Goal: Information Seeking & Learning: Learn about a topic

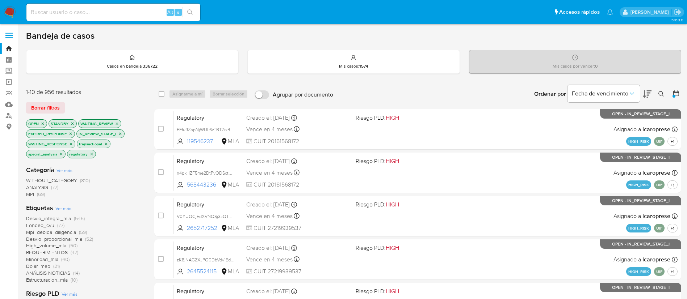
click at [663, 95] on icon at bounding box center [661, 94] width 6 height 6
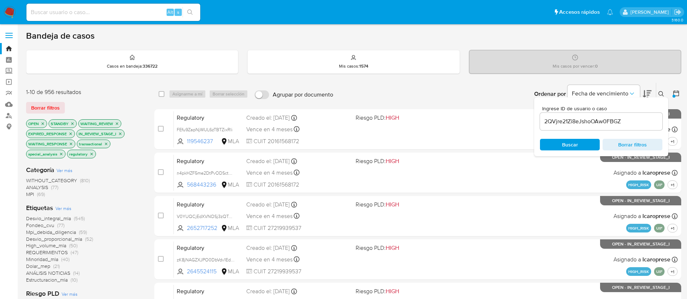
click at [596, 122] on input "2QVjre21Zi8eJshoOAw0FBGZ" at bounding box center [601, 121] width 122 height 9
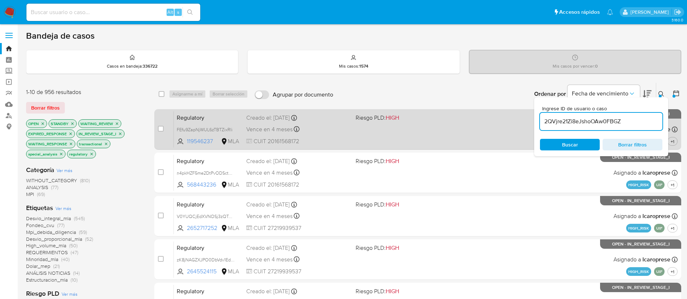
type input "2QVjre21Zi8eJshoOAw0FBGZ"
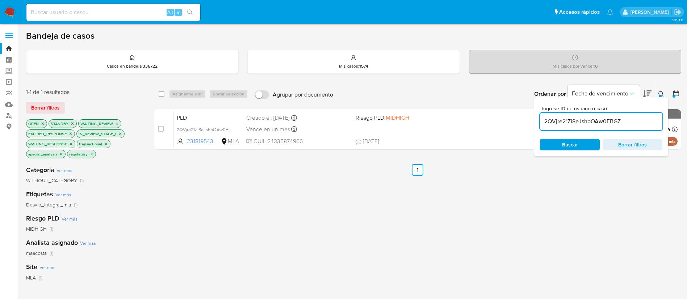
click at [158, 90] on div "select-all-cases-checkbox Asignarme a mí Borrar selección Agrupar por documento…" at bounding box center [417, 94] width 527 height 22
click at [161, 95] on input "checkbox" at bounding box center [162, 94] width 6 height 6
checkbox input "true"
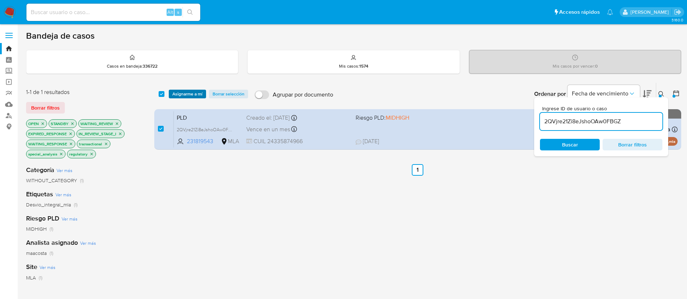
click at [180, 96] on span "Asignarme a mí" at bounding box center [187, 93] width 30 height 7
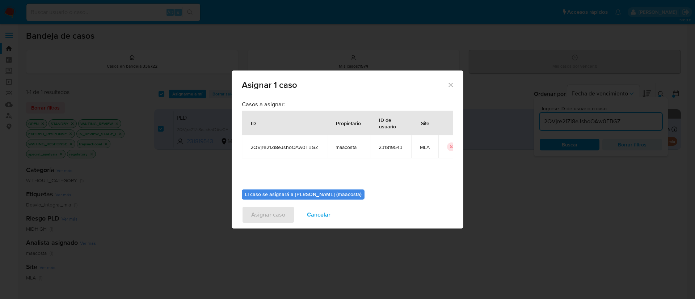
scroll to position [38, 0]
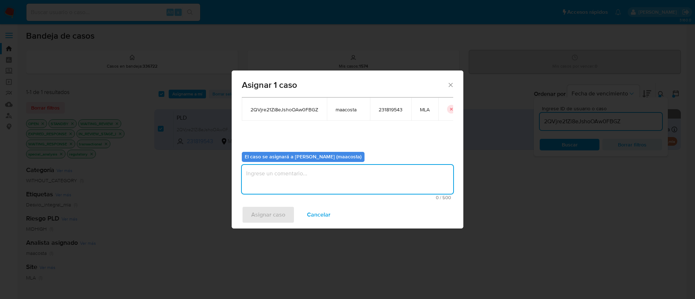
click at [271, 179] on textarea "assign-modal" at bounding box center [347, 179] width 211 height 29
click at [262, 210] on span "Asignar caso" at bounding box center [268, 215] width 34 height 16
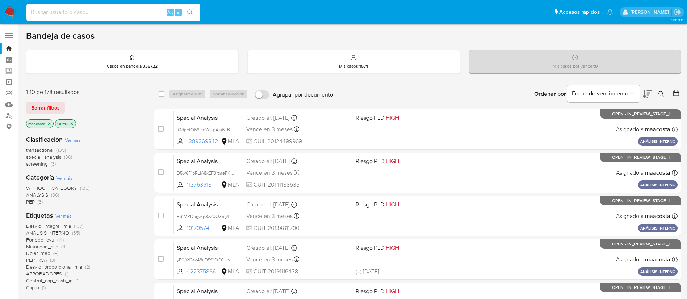
click at [122, 12] on input at bounding box center [113, 12] width 174 height 9
paste input "Kpvi513KnCyW3UoJjqPGCMB2"
type input "Kpvi513KnCyW3UoJjqPGCMB2"
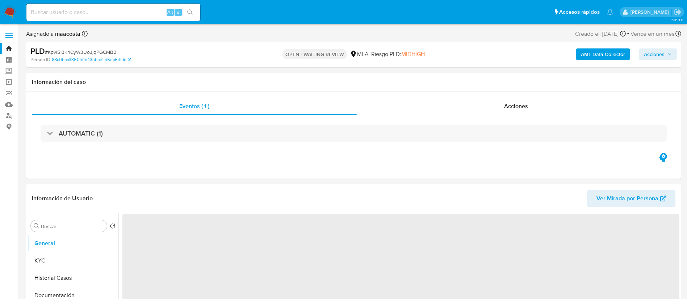
select select "10"
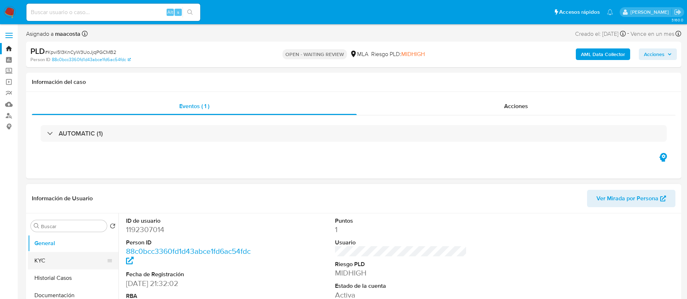
click at [62, 263] on button "KYC" at bounding box center [70, 260] width 85 height 17
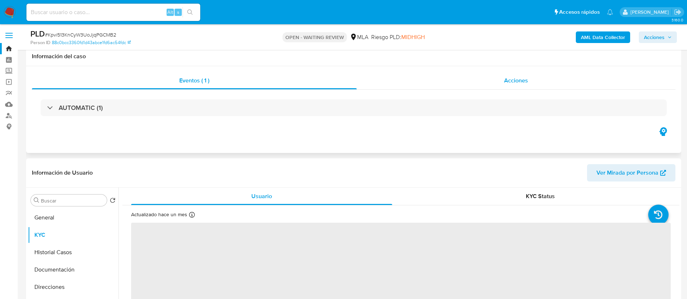
scroll to position [61, 0]
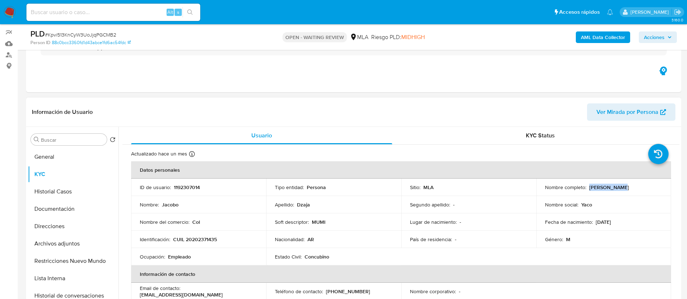
drag, startPoint x: 586, startPoint y: 189, endPoint x: 624, endPoint y: 189, distance: 37.6
click at [624, 189] on div "Nombre completo : Jacobo Dzaja" at bounding box center [604, 187] width 118 height 7
copy p "Jacobo Dzaja"
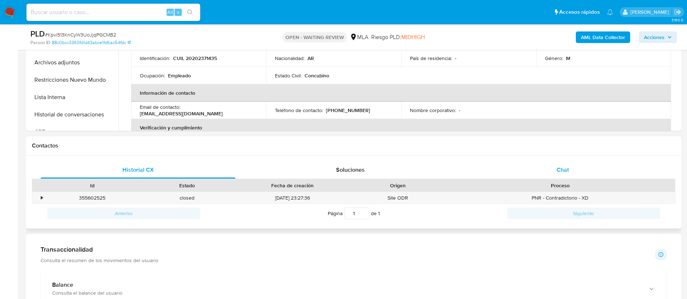
click at [563, 172] on span "Chat" at bounding box center [562, 170] width 12 height 8
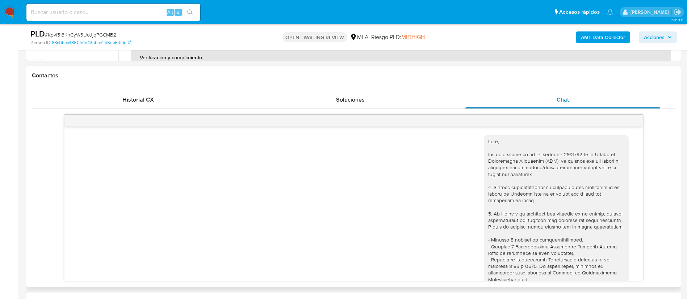
scroll to position [337, 0]
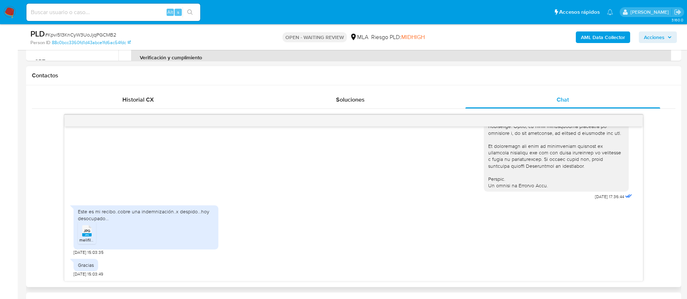
click at [89, 236] on rect at bounding box center [86, 234] width 9 height 3
click at [0, 137] on aside "Bandeja Tablero Screening Búsqueda en Listas Watchlist Herramientas Operaciones…" at bounding box center [9, 286] width 18 height 1197
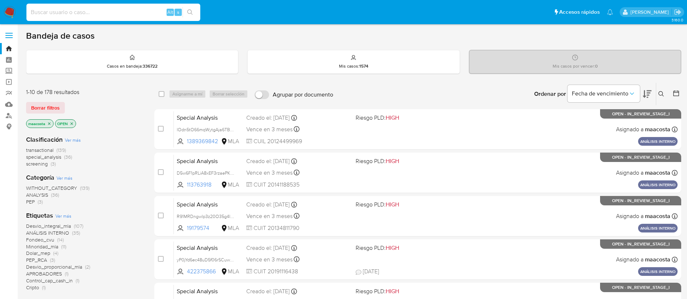
paste input "4WYN3YwMptaclscN0qoHRw5z"
click at [103, 15] on input "4WYN3YwMptaclscN0qoHRw5z" at bounding box center [113, 12] width 174 height 9
type input "4WYN3YwMptaclscN0qoHRw5z"
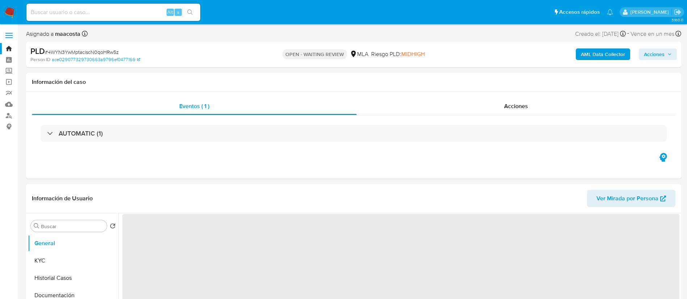
select select "10"
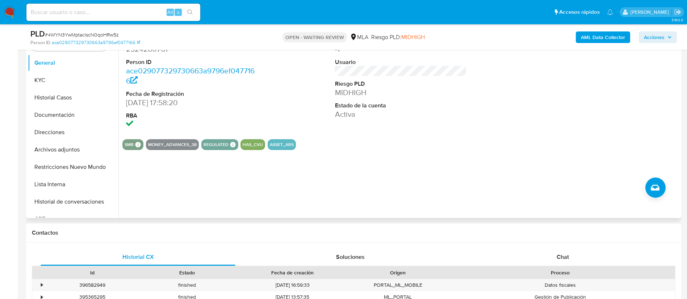
scroll to position [156, 0]
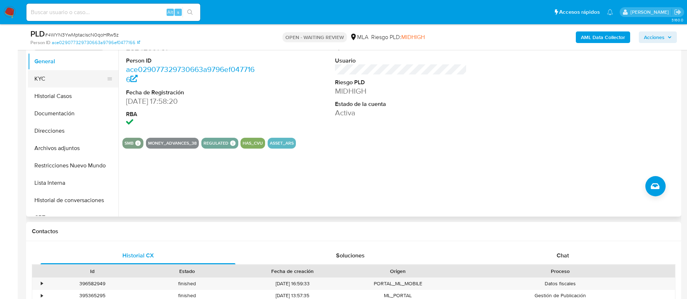
click at [58, 84] on button "KYC" at bounding box center [70, 78] width 85 height 17
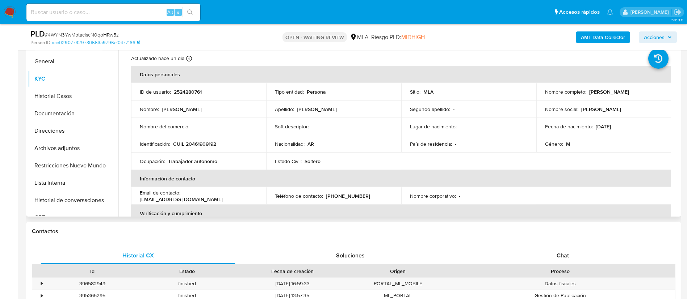
drag, startPoint x: 587, startPoint y: 91, endPoint x: 655, endPoint y: 95, distance: 68.5
click at [655, 95] on div "Nombre completo : Julian Facundo Silaf Tirenni" at bounding box center [604, 92] width 118 height 7
copy p "Julian Facundo Silaf Tirenni"
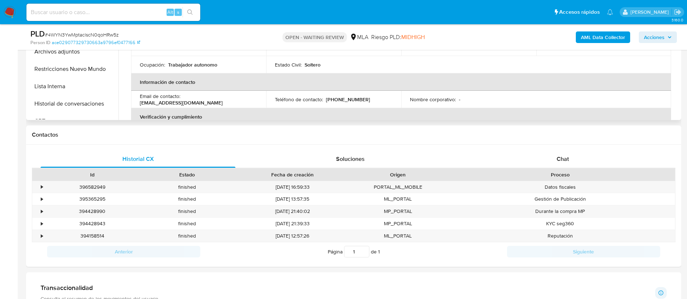
scroll to position [254, 0]
click at [560, 154] on span "Chat" at bounding box center [562, 158] width 12 height 8
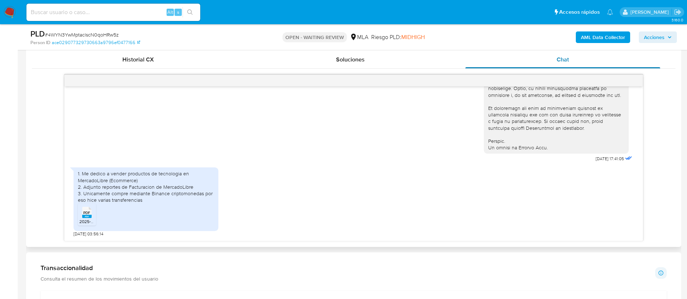
scroll to position [354, 0]
click at [91, 219] on span "2025-08-BILL-MercadoLibre.pdf" at bounding box center [108, 221] width 59 height 6
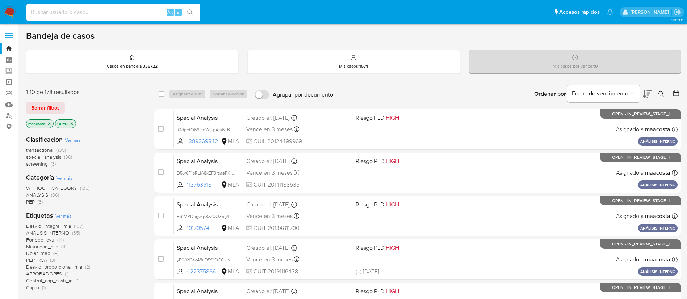
paste input "fh5nafmEYSu32TQsRLYbOYuK"
click at [121, 13] on input "fh5nafmEYSu32TQsRLYbOYuK" at bounding box center [113, 12] width 174 height 9
type input "fh5nafmEYSu32TQsRLYbOYuK"
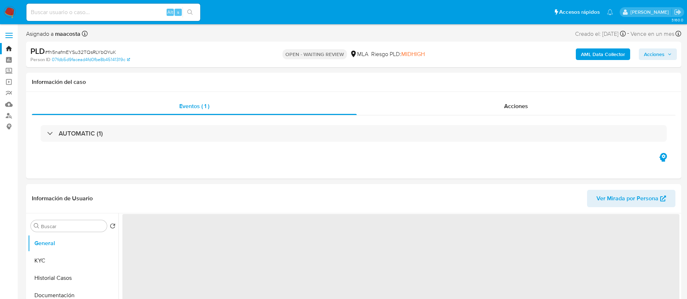
select select "10"
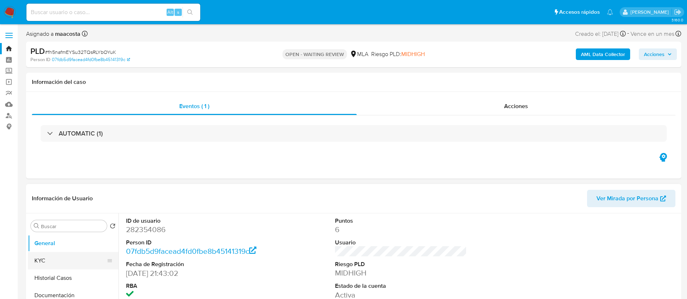
click at [41, 261] on button "KYC" at bounding box center [70, 260] width 85 height 17
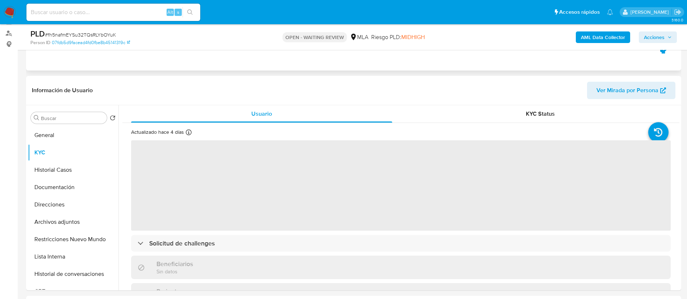
scroll to position [84, 0]
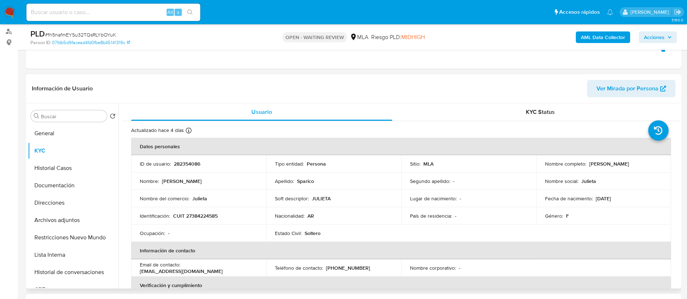
drag, startPoint x: 585, startPoint y: 167, endPoint x: 639, endPoint y: 168, distance: 53.6
click at [639, 168] on td "Nombre completo : [PERSON_NAME]" at bounding box center [603, 163] width 135 height 17
copy div "[PERSON_NAME]"
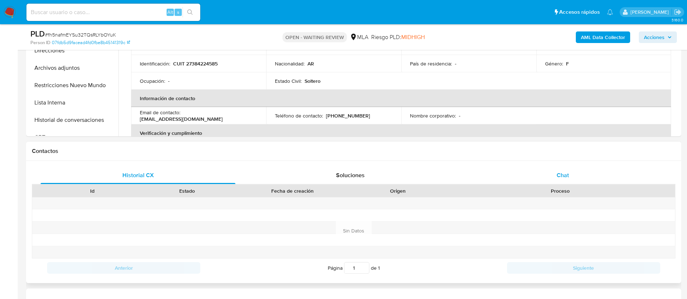
click at [557, 171] on span "Chat" at bounding box center [562, 175] width 12 height 8
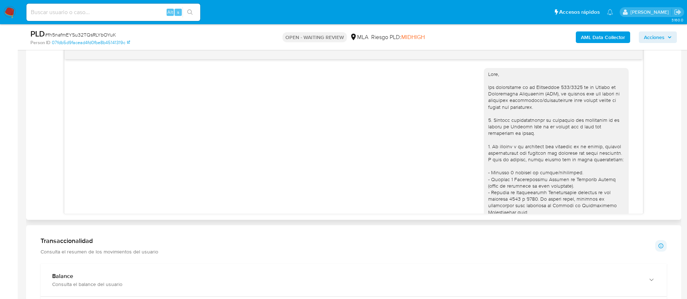
scroll to position [381, 0]
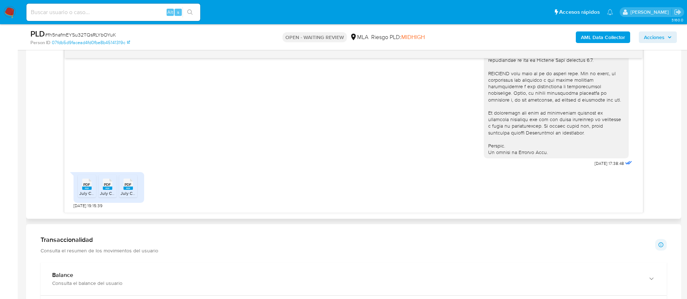
click at [85, 187] on rect at bounding box center [86, 188] width 9 height 3
click at [103, 191] on icon "PDF" at bounding box center [107, 184] width 9 height 13
click at [126, 192] on span "July Comprobantes Emitidos 2024.pdf" at bounding box center [158, 193] width 75 height 6
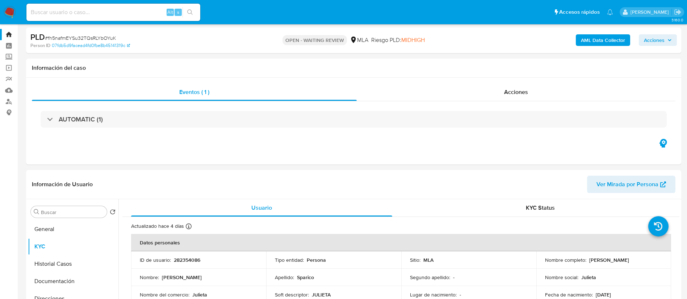
scroll to position [0, 0]
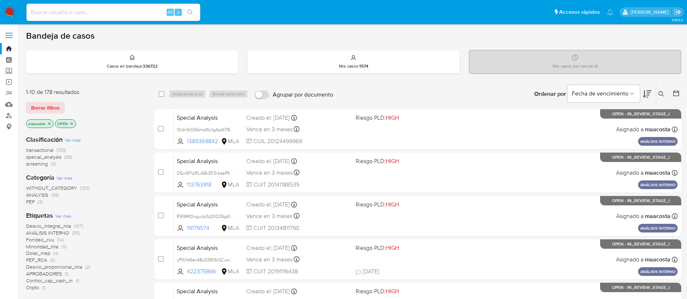
paste input "JXPgWrwL0kgcMuqhNrFBTYkv"
click at [122, 12] on input "JXPgWrwL0kgcMuqhNrFBTYkv" at bounding box center [113, 12] width 174 height 9
type input "JXPgWrwL0kgcMuqhNrFBTYkv"
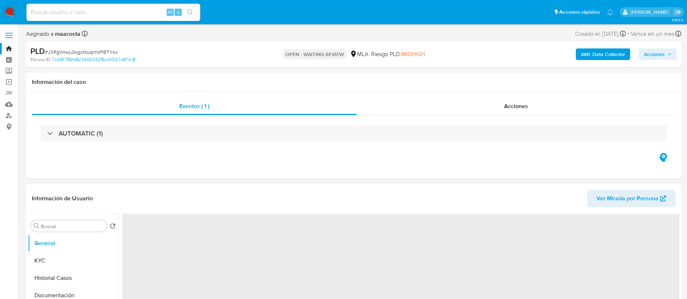
select select "10"
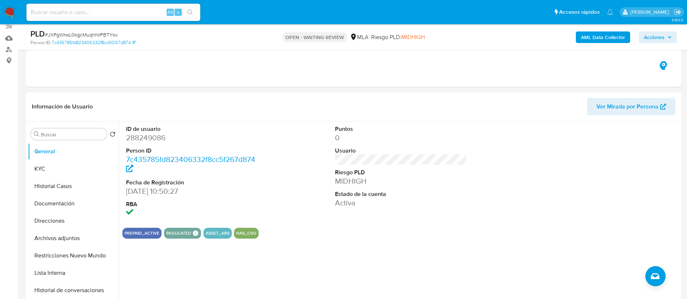
scroll to position [67, 0]
click at [42, 158] on button "General" at bounding box center [70, 150] width 85 height 17
click at [45, 168] on button "KYC" at bounding box center [70, 168] width 85 height 17
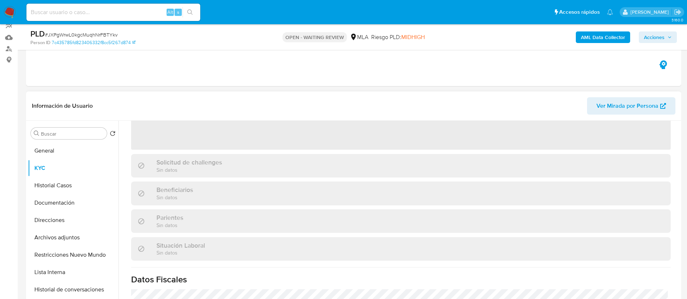
scroll to position [0, 0]
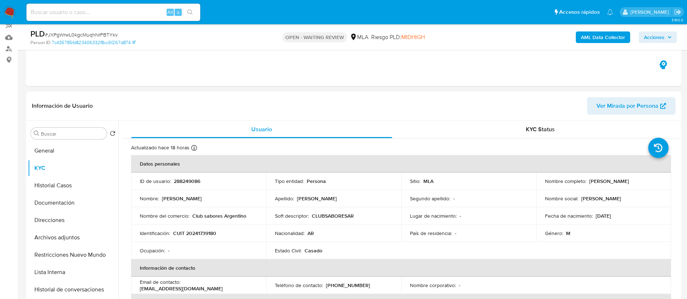
drag, startPoint x: 585, startPoint y: 182, endPoint x: 640, endPoint y: 181, distance: 54.7
click at [640, 181] on div "Nombre completo : Hector Fabian Aguirre" at bounding box center [604, 181] width 118 height 7
copy div "Hector Fabian Aguirre"
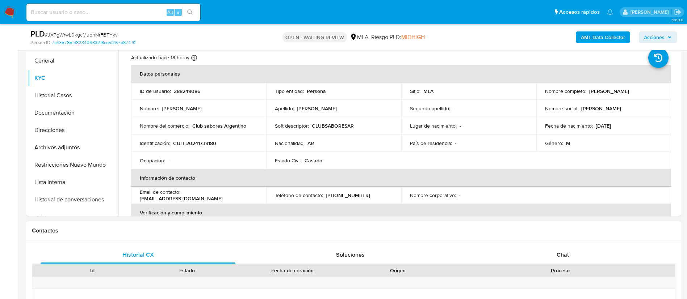
scroll to position [161, 0]
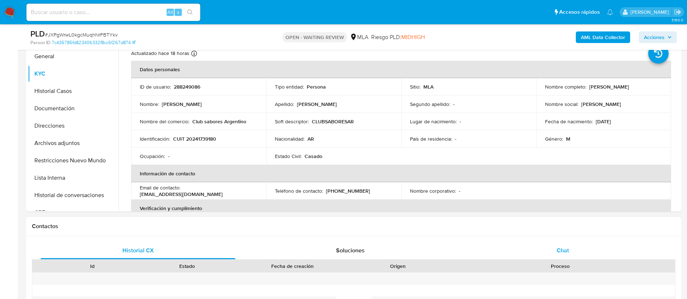
click at [567, 250] on span "Chat" at bounding box center [562, 250] width 12 height 8
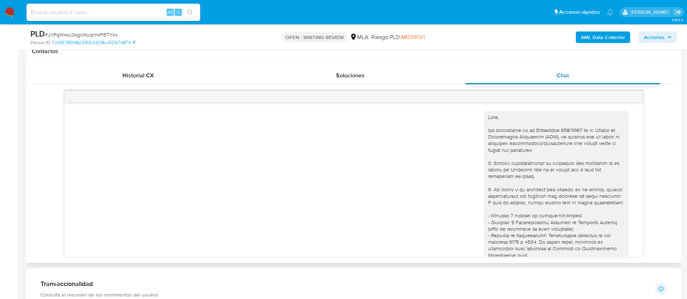
scroll to position [343, 0]
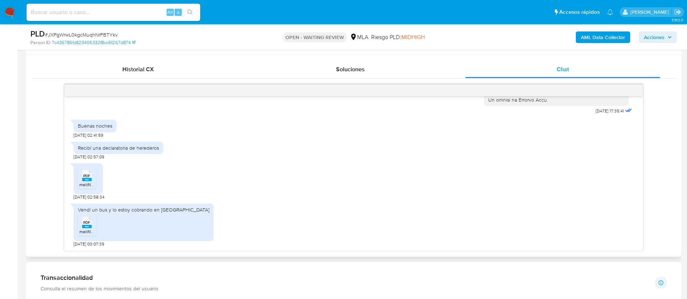
click at [86, 176] on span "PDF" at bounding box center [86, 176] width 7 height 5
click at [85, 228] on icon "PDF" at bounding box center [86, 222] width 9 height 13
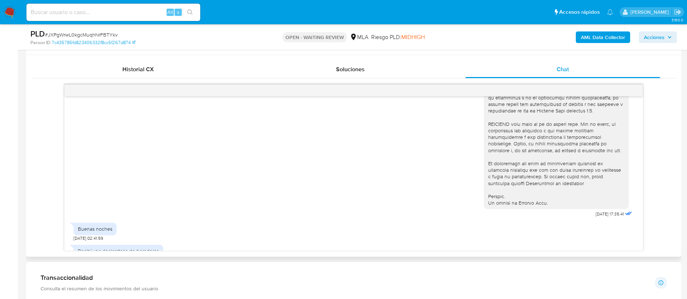
scroll to position [393, 0]
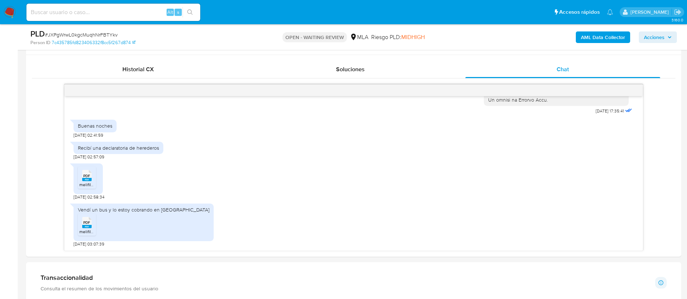
paste input "2QVjre21Zi8eJshoOAw0FBGZ"
click at [147, 14] on input "2QVjre21Zi8eJshoOAw0FBGZ" at bounding box center [113, 12] width 174 height 9
type input "2QVjre21Zi8eJshoOAw0FBGZ"
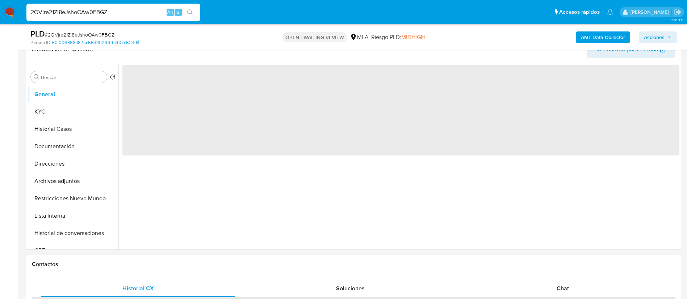
select select "10"
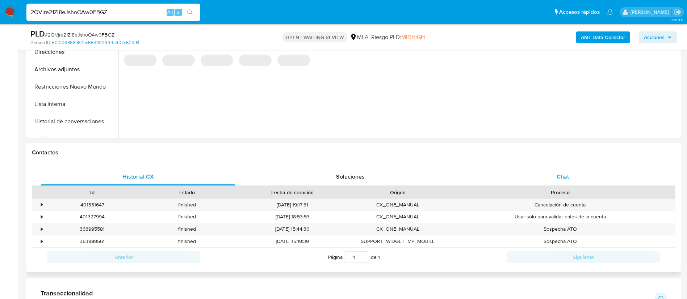
click at [574, 179] on div "Chat" at bounding box center [562, 176] width 195 height 17
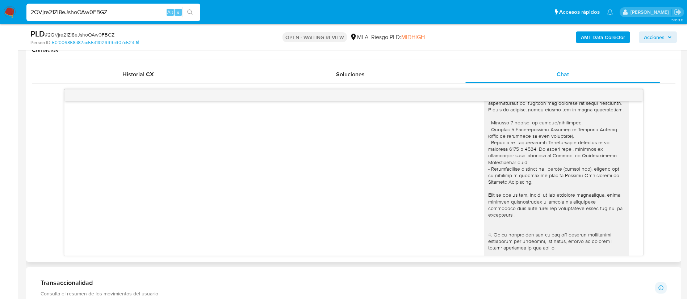
scroll to position [92, 0]
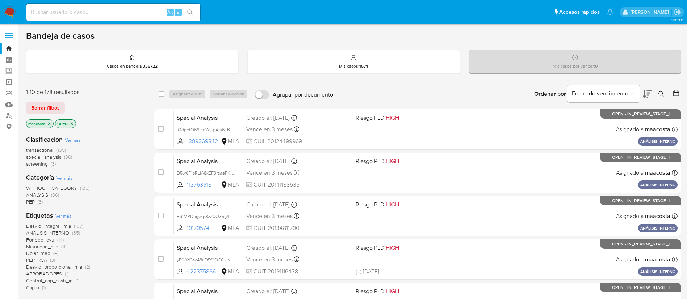
paste input "rhkfEgzHhFbfnAVSzjgUyZcY"
click at [143, 12] on input "rhkfEgzHhFbfnAVSzjgUyZcY" at bounding box center [113, 12] width 174 height 9
type input "rhkfEgzHhFbfnAVSzjgUyZcY"
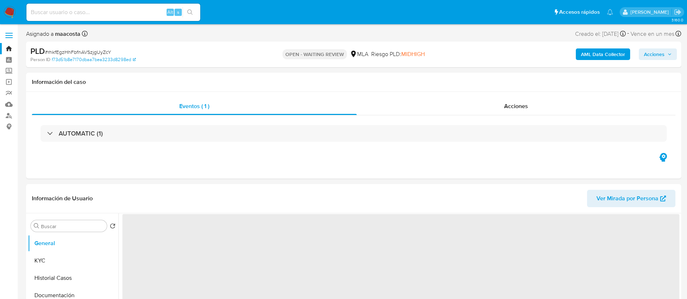
select select "10"
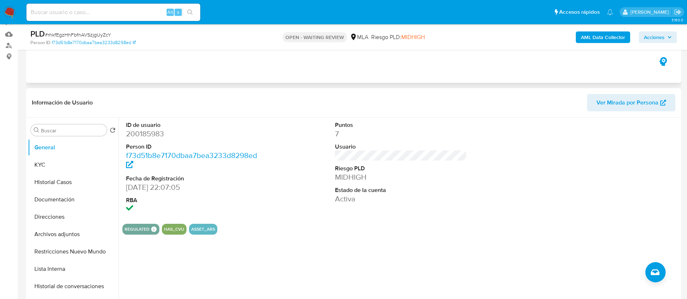
scroll to position [76, 0]
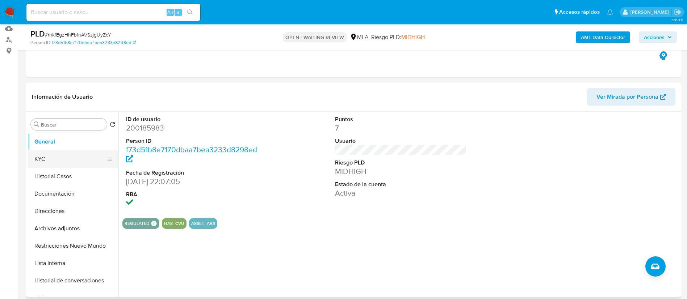
click at [62, 161] on button "KYC" at bounding box center [70, 159] width 85 height 17
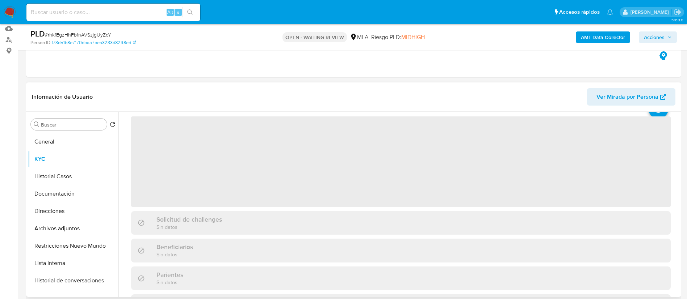
scroll to position [0, 0]
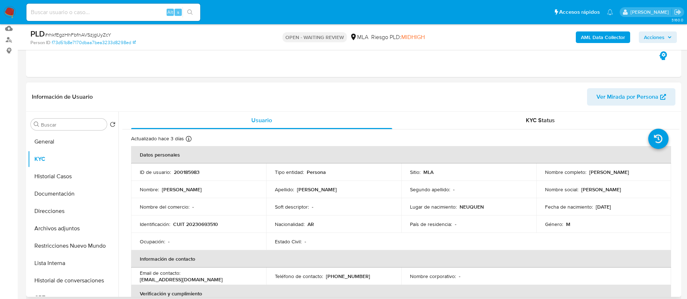
drag, startPoint x: 587, startPoint y: 172, endPoint x: 643, endPoint y: 173, distance: 56.8
click at [643, 173] on div "Nombre completo : Marcelo Cristian Stuit" at bounding box center [604, 172] width 118 height 7
copy p "Marcelo Cristian Stuit"
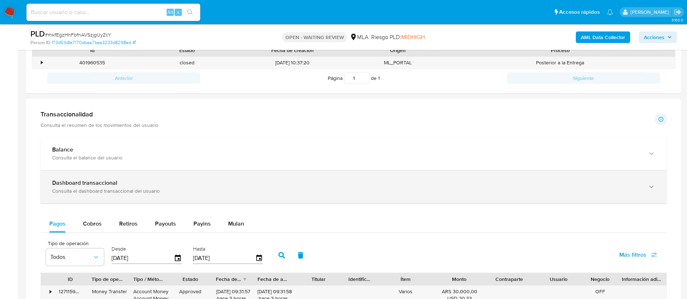
scroll to position [278, 0]
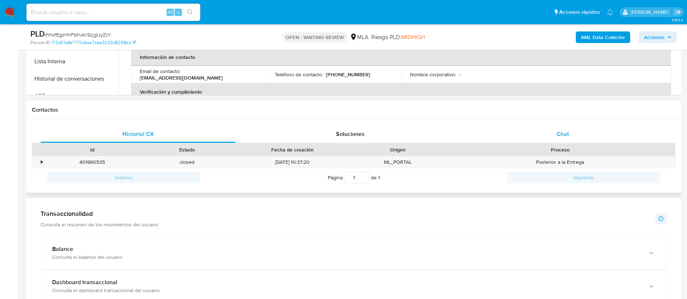
click at [558, 134] on span "Chat" at bounding box center [562, 134] width 12 height 8
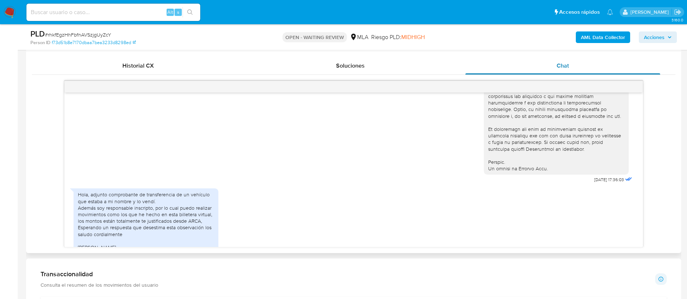
scroll to position [415, 0]
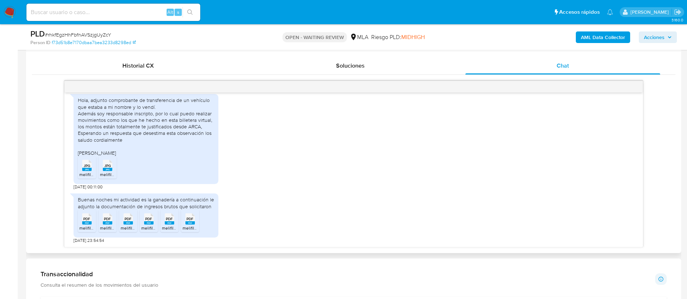
click at [89, 170] on rect at bounding box center [86, 169] width 9 height 3
click at [107, 172] on icon "JPG" at bounding box center [107, 165] width 9 height 13
click at [86, 224] on rect at bounding box center [86, 222] width 9 height 3
click at [101, 225] on div "PDF PDF" at bounding box center [107, 218] width 15 height 14
click at [124, 223] on rect at bounding box center [127, 222] width 9 height 3
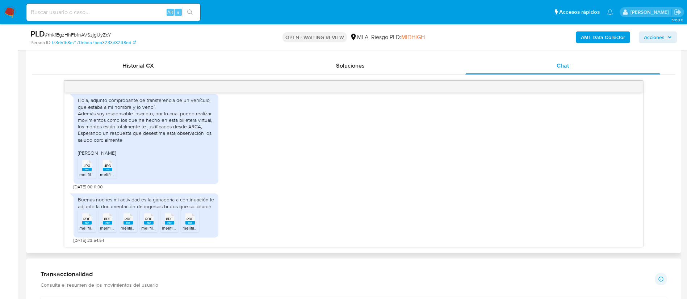
click at [148, 221] on span "PDF" at bounding box center [148, 219] width 7 height 5
click at [173, 224] on rect at bounding box center [169, 222] width 9 height 3
click at [193, 225] on icon "PDF" at bounding box center [189, 219] width 9 height 13
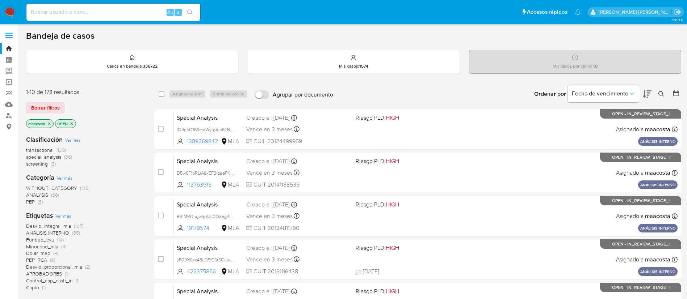
paste input "Wz3HpncI8Dsig1Zq5zsn9Qei"
click at [133, 15] on input "Wz3HpncI8Dsig1Zq5zsn9Qei" at bounding box center [113, 12] width 174 height 9
type input "Wz3HpncI8Dsig1Zq5zsn9Qei"
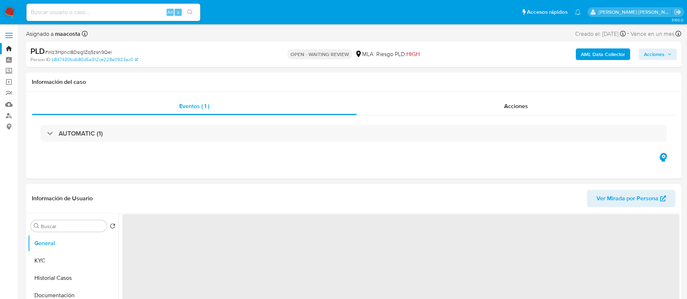
select select "10"
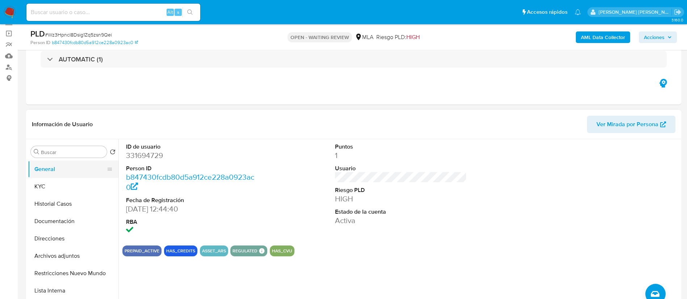
scroll to position [49, 0]
click at [55, 181] on button "KYC" at bounding box center [70, 186] width 85 height 17
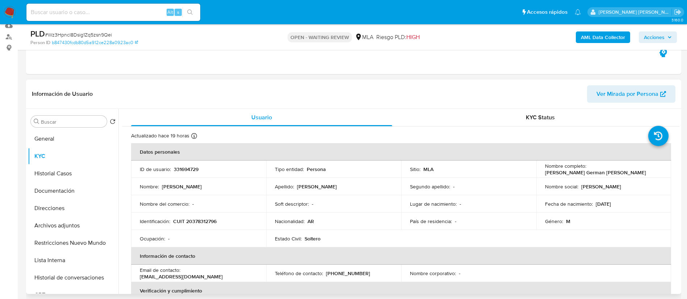
scroll to position [79, 0]
drag, startPoint x: 586, startPoint y: 169, endPoint x: 646, endPoint y: 172, distance: 60.2
click at [646, 172] on td "Nombre completo : Mauricio German Pfeiffer" at bounding box center [603, 168] width 135 height 17
copy p "Mauricio German Pfeiffer"
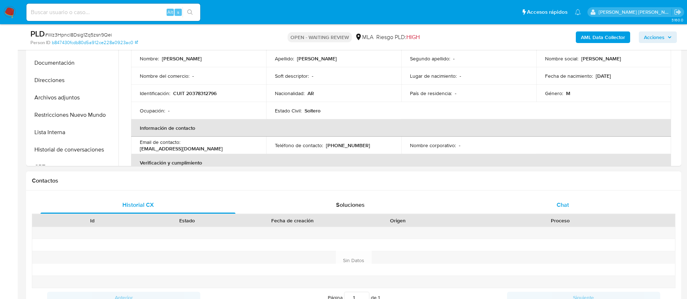
click at [547, 206] on div "Chat" at bounding box center [562, 205] width 195 height 17
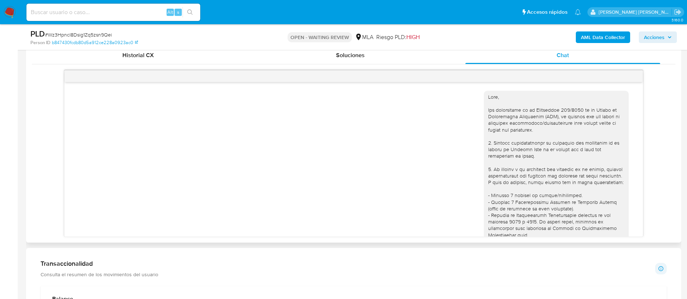
scroll to position [329, 0]
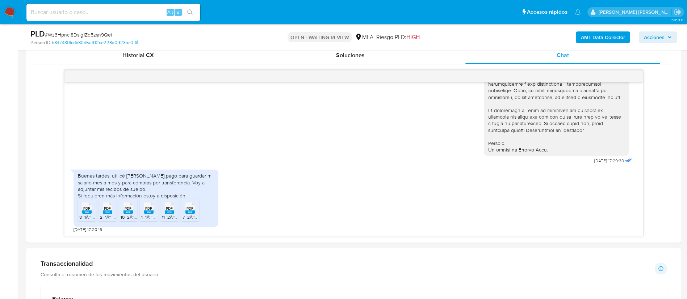
click at [0, 195] on aside "Bandeja Tablero Screening Búsqueda en Listas Watchlist Herramientas Operaciones…" at bounding box center [9, 241] width 18 height 1197
click at [87, 213] on rect at bounding box center [86, 212] width 9 height 3
click at [108, 216] on span "2_1Âº_QUINC_MAYO_25_-_LA_RAMADA_1_Legajo_3098_Empleado.pdf" at bounding box center [171, 217] width 143 height 6
click at [126, 216] on span "10_2Âº_QUINC_JUN_25_-_LA_RAMADA_1_Legajo_3098_Empleado.pdf" at bounding box center [192, 217] width 142 height 6
click at [147, 216] on span "1_1Âº_QUINC_JUN_25_-_LA_RAMADA_1_Legajo_3098_Empleado.pdf" at bounding box center [210, 217] width 138 height 6
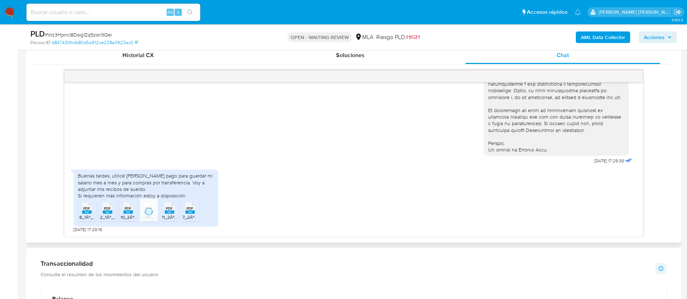
click at [171, 214] on rect at bounding box center [169, 212] width 9 height 3
click at [191, 213] on rect at bounding box center [189, 212] width 9 height 3
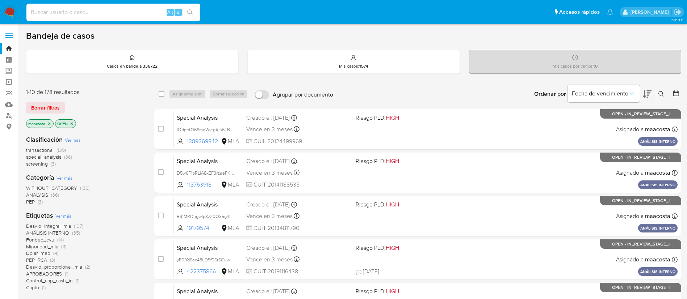
paste input "tWTgmUwgpkczJMQaq4D2VHdh"
click at [147, 16] on input "tWTgmUwgpkczJMQaq4D2VHdh" at bounding box center [113, 12] width 174 height 9
type input "tWTgmUwgpkczJMQaq4D2VHdh"
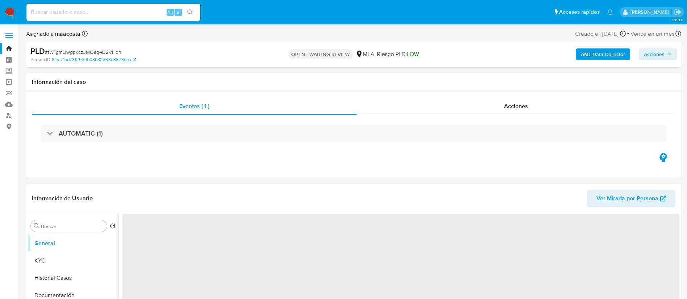
select select "10"
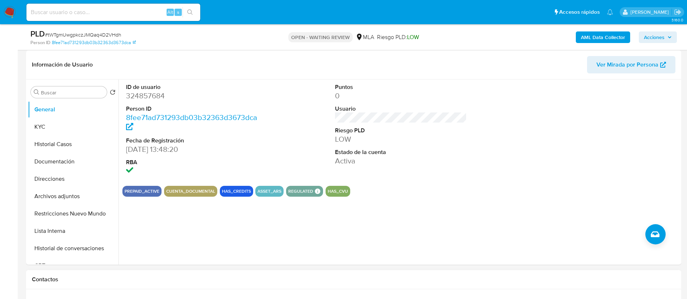
scroll to position [116, 0]
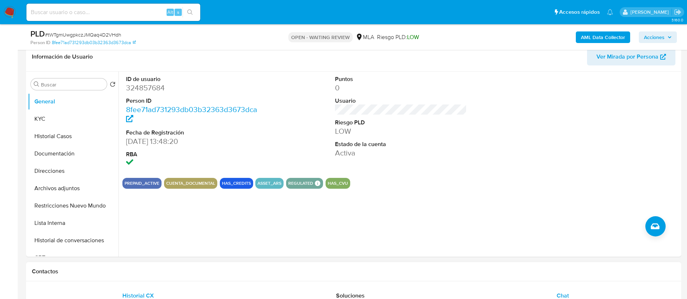
click at [561, 296] on span "Chat" at bounding box center [562, 296] width 12 height 8
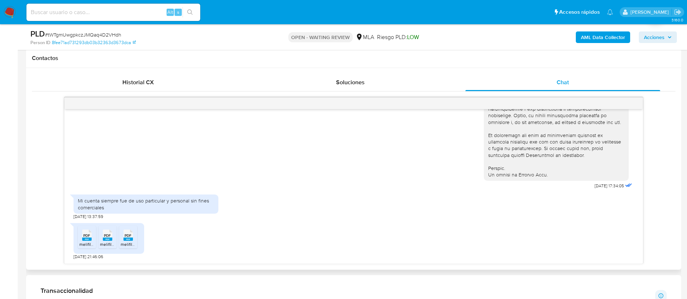
scroll to position [330, 0]
click at [85, 237] on span "PDF" at bounding box center [86, 235] width 7 height 5
click at [104, 242] on span "melifile2810153774527820783.pdf" at bounding box center [133, 244] width 66 height 6
click at [128, 240] on rect at bounding box center [127, 238] width 9 height 3
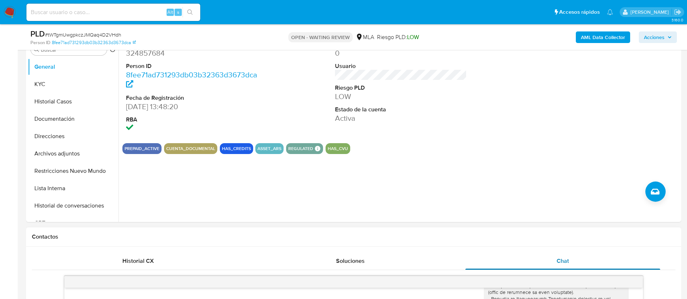
scroll to position [126, 0]
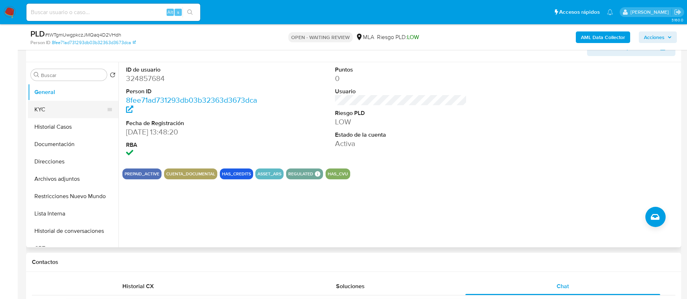
click at [56, 106] on button "KYC" at bounding box center [70, 109] width 85 height 17
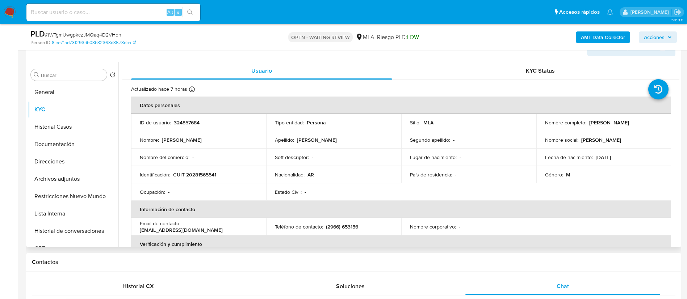
drag, startPoint x: 586, startPoint y: 124, endPoint x: 642, endPoint y: 124, distance: 56.1
click at [642, 124] on div "Nombre completo : [PERSON_NAME]" at bounding box center [604, 122] width 118 height 7
copy div "[PERSON_NAME]"
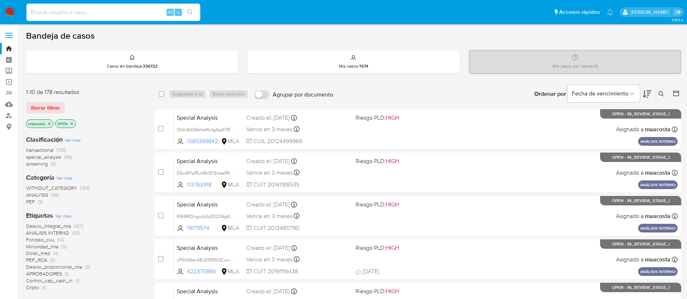
click at [143, 8] on input at bounding box center [113, 12] width 174 height 9
paste input "IMAFCcgcFewmWqbQasr4ylE6"
type input "IMAFCcgcFewmWqbQasr4ylE6"
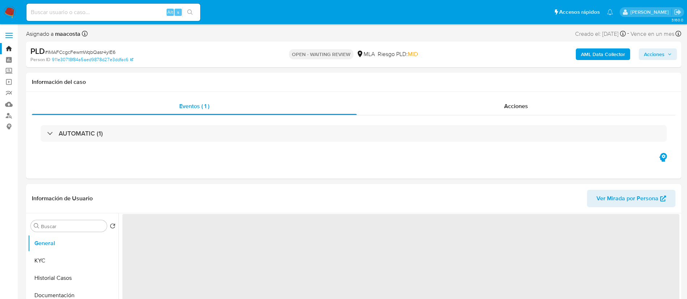
select select "10"
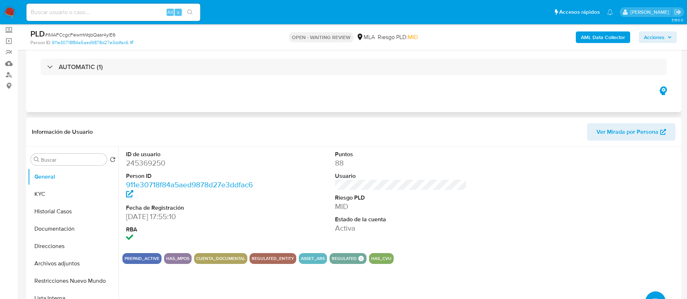
scroll to position [46, 0]
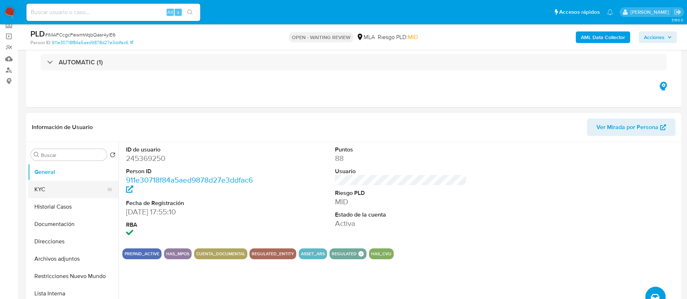
click at [34, 191] on button "KYC" at bounding box center [70, 189] width 85 height 17
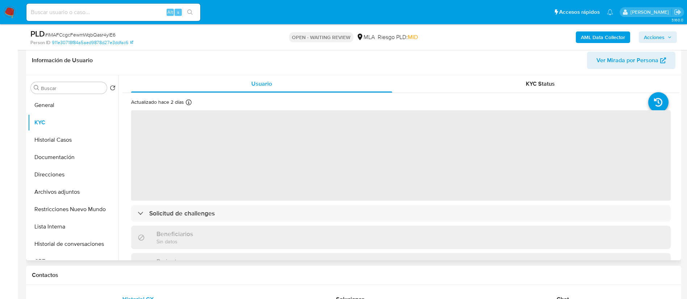
scroll to position [113, 0]
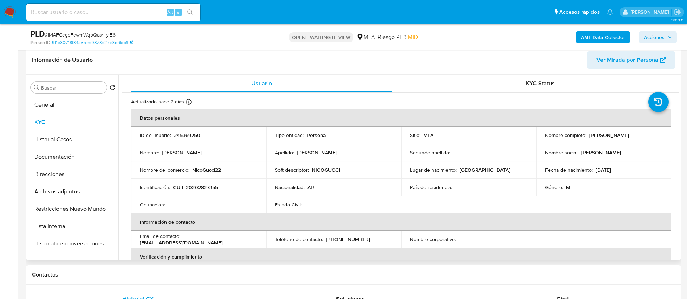
drag, startPoint x: 585, startPoint y: 136, endPoint x: 646, endPoint y: 138, distance: 60.8
click at [646, 138] on div "Nombre completo : Nicolás Andrés Amigucci" at bounding box center [604, 135] width 118 height 7
copy div "Nicolás Andrés Amigucci"
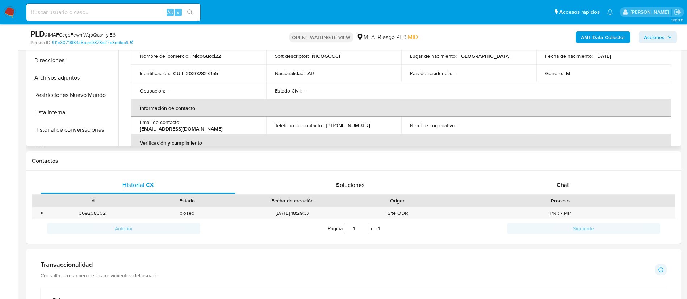
scroll to position [233, 0]
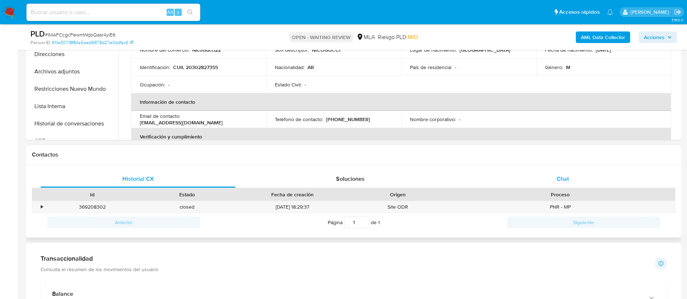
click at [567, 184] on div "Chat" at bounding box center [562, 178] width 195 height 17
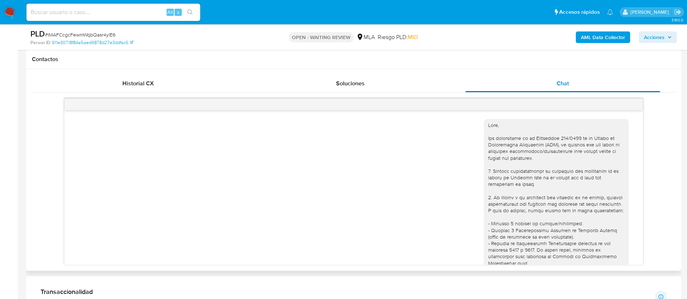
scroll to position [375, 0]
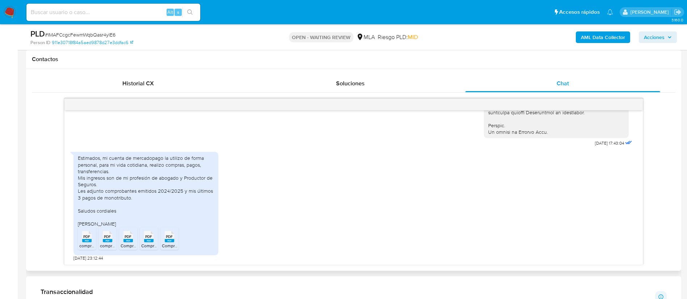
click at [85, 241] on rect at bounding box center [86, 240] width 9 height 3
click at [109, 242] on icon "PDF" at bounding box center [107, 237] width 9 height 13
click at [129, 240] on rect at bounding box center [127, 240] width 9 height 3
click at [146, 243] on span "Comprobante_121485057971.pdf" at bounding box center [172, 246] width 63 height 6
click at [169, 243] on span "Comprobante_115501602394.pdf" at bounding box center [194, 246] width 64 height 6
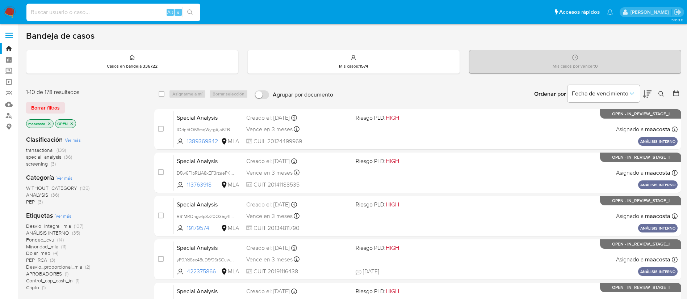
paste input "q4VBF4iz0HncedvFBnjybGzQ"
click at [137, 11] on input "q4VBF4iz0HncedvFBnjybGzQ" at bounding box center [113, 12] width 174 height 9
type input "q4VBF4iz0HncedvFBnjybGzQ"
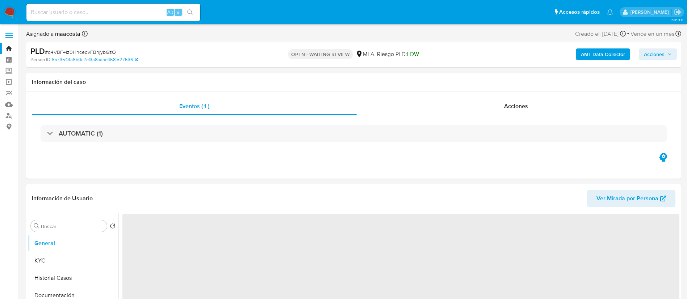
select select "10"
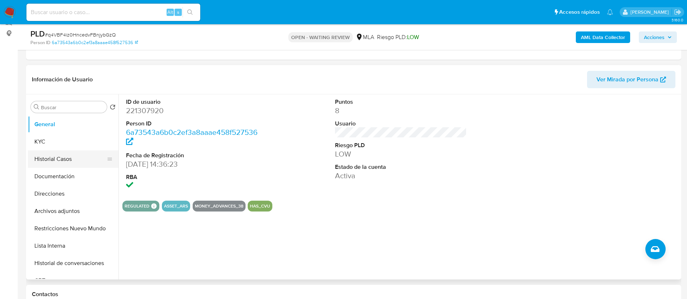
scroll to position [96, 0]
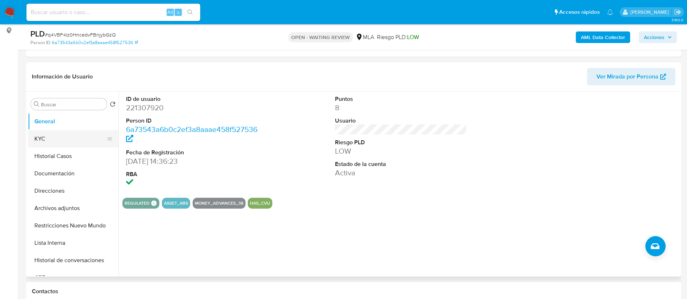
click at [63, 138] on button "KYC" at bounding box center [70, 138] width 85 height 17
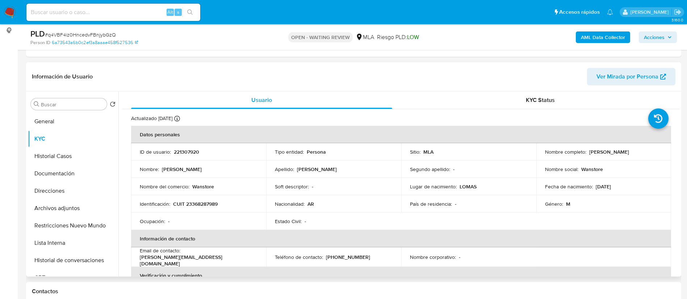
drag, startPoint x: 587, startPoint y: 151, endPoint x: 638, endPoint y: 153, distance: 51.1
click at [638, 153] on div "Nombre completo : [PERSON_NAME]" at bounding box center [604, 152] width 118 height 7
copy p "[PERSON_NAME]"
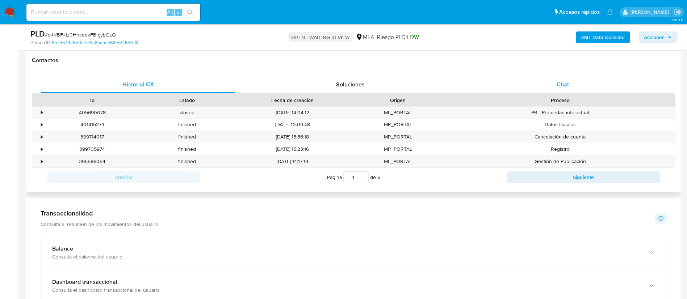
click at [562, 88] on span "Chat" at bounding box center [562, 84] width 12 height 8
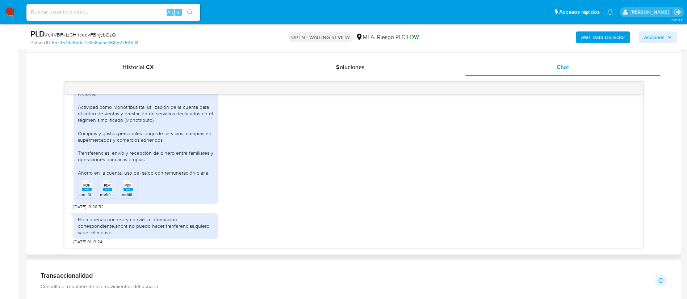
scroll to position [476, 0]
click at [85, 187] on span "PDF" at bounding box center [86, 185] width 7 height 5
click at [111, 194] on span "melifile6693030979578097112.pdf" at bounding box center [133, 194] width 66 height 6
click at [134, 190] on div "PDF PDF" at bounding box center [128, 185] width 15 height 14
click at [6, 209] on aside "Bandeja Tablero Screening Búsqueda en Listas Watchlist Herramientas Operaciones…" at bounding box center [9, 253] width 18 height 1197
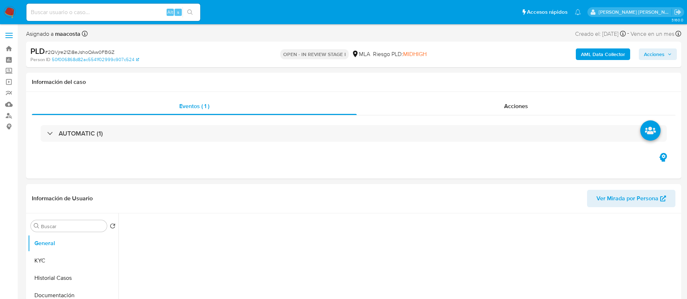
select select "10"
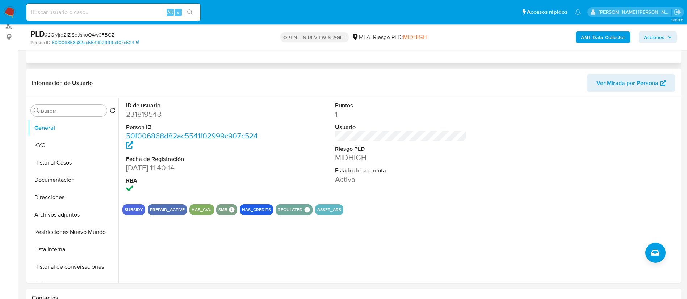
scroll to position [91, 0]
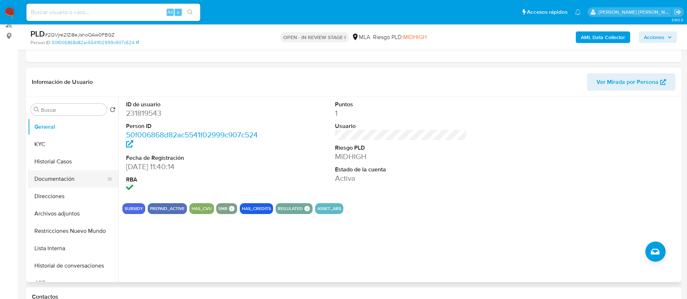
click at [55, 181] on button "Documentación" at bounding box center [70, 178] width 85 height 17
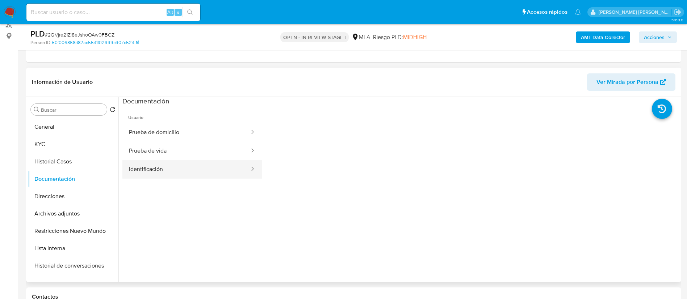
click at [172, 168] on button "Identificación" at bounding box center [186, 169] width 128 height 18
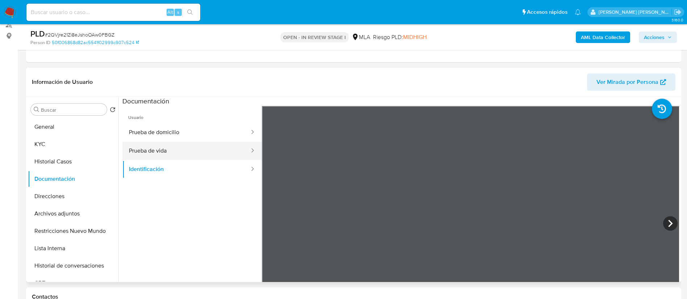
click at [165, 148] on button "Prueba de vida" at bounding box center [186, 151] width 128 height 18
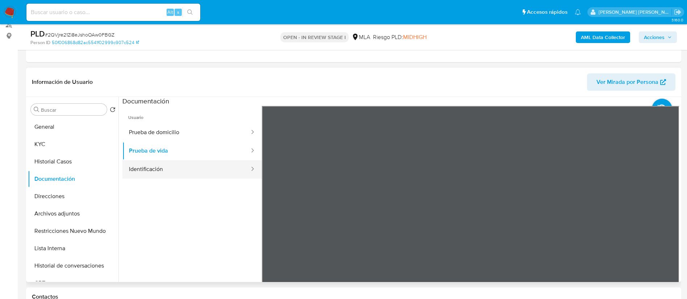
click at [165, 168] on button "Identificación" at bounding box center [186, 169] width 128 height 18
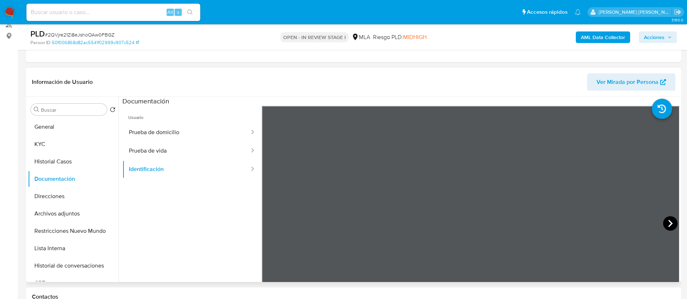
click at [668, 220] on icon at bounding box center [670, 223] width 14 height 14
click at [44, 141] on button "KYC" at bounding box center [70, 144] width 85 height 17
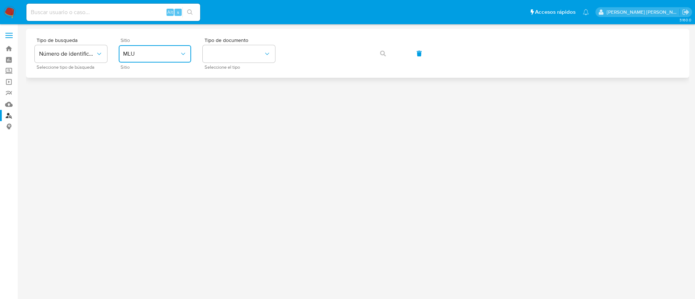
click at [173, 53] on span "MLU" at bounding box center [151, 53] width 56 height 7
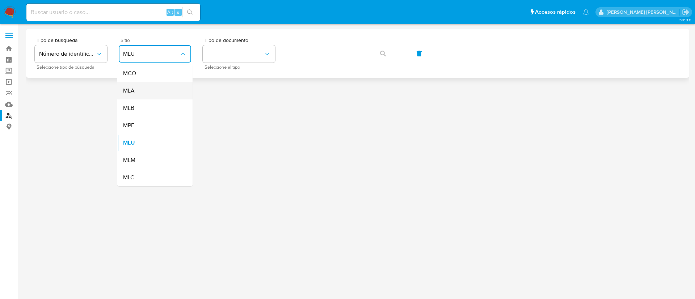
click at [154, 84] on div "MLA" at bounding box center [152, 90] width 59 height 17
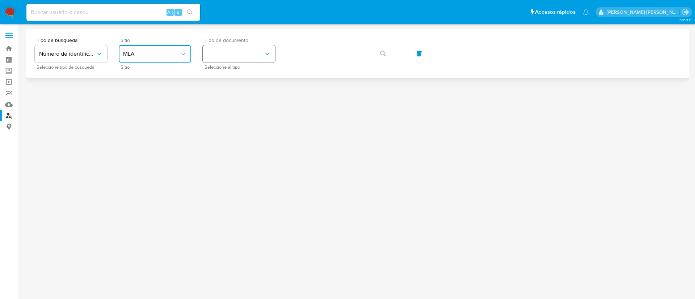
click at [247, 60] on button "identificationType" at bounding box center [239, 53] width 72 height 17
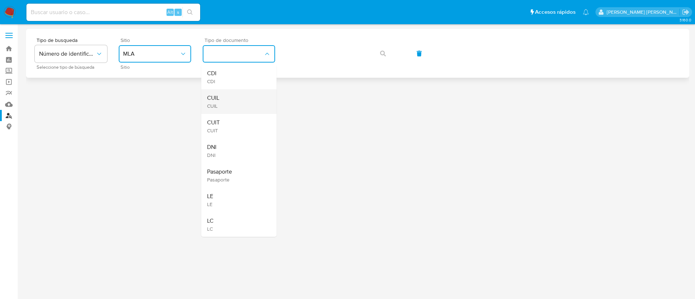
click at [241, 93] on div "CUIL CUIL" at bounding box center [236, 101] width 59 height 25
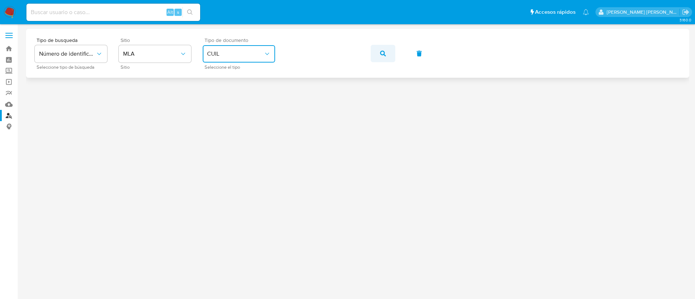
click at [380, 53] on button "button" at bounding box center [383, 53] width 25 height 17
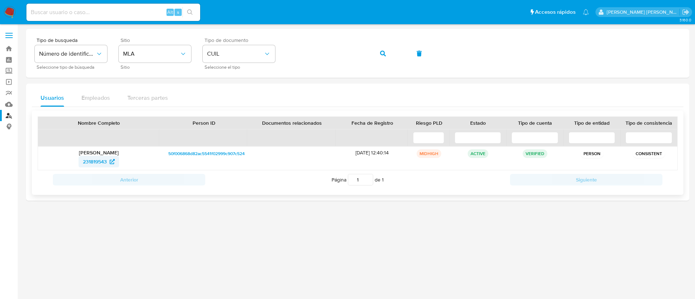
click at [107, 161] on span "231819543" at bounding box center [99, 162] width 32 height 12
click at [383, 54] on icon "button" at bounding box center [383, 54] width 6 height 6
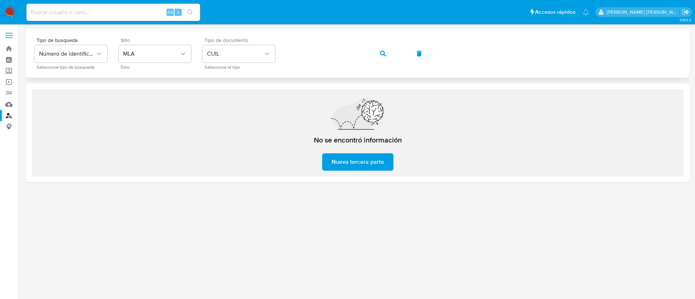
click at [383, 54] on icon "button" at bounding box center [383, 54] width 6 height 6
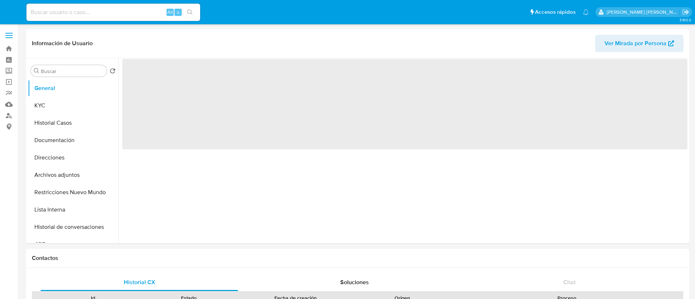
select select "10"
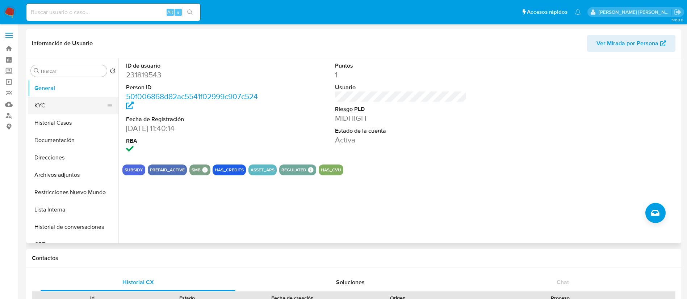
click at [59, 104] on button "KYC" at bounding box center [70, 105] width 85 height 17
